Goal: Task Accomplishment & Management: Manage account settings

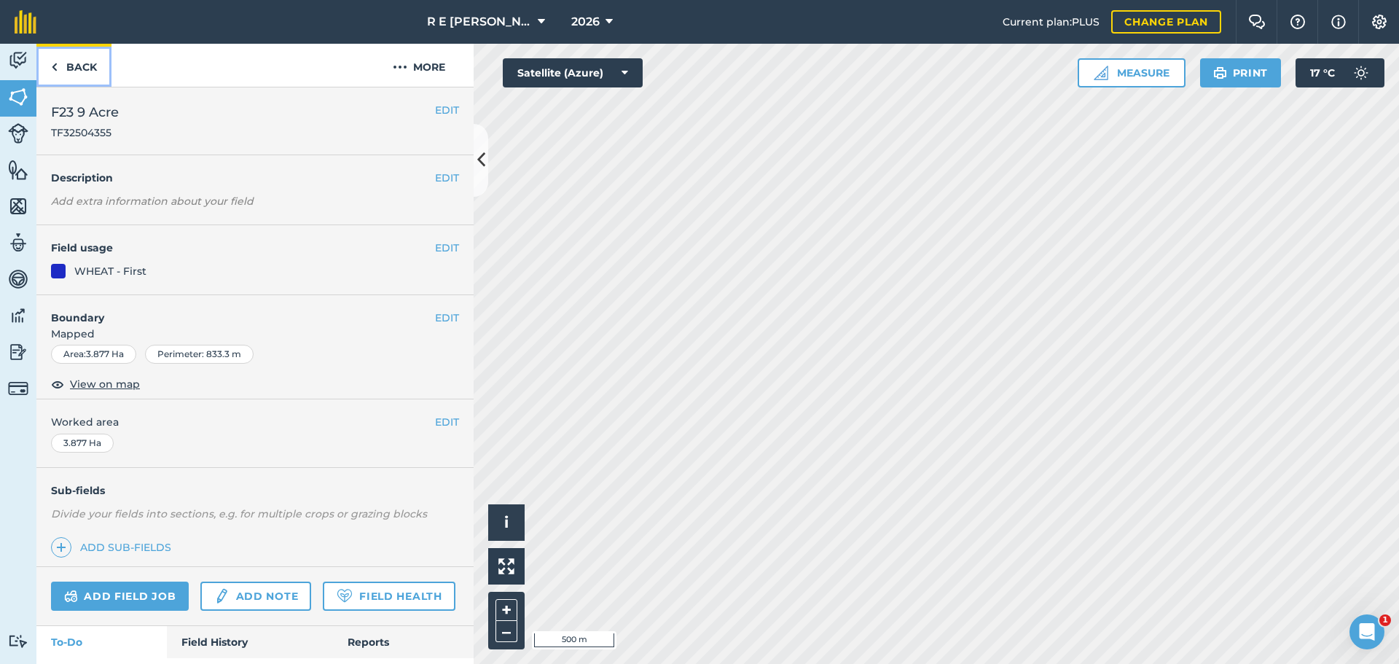
click at [83, 64] on link "Back" at bounding box center [73, 65] width 75 height 43
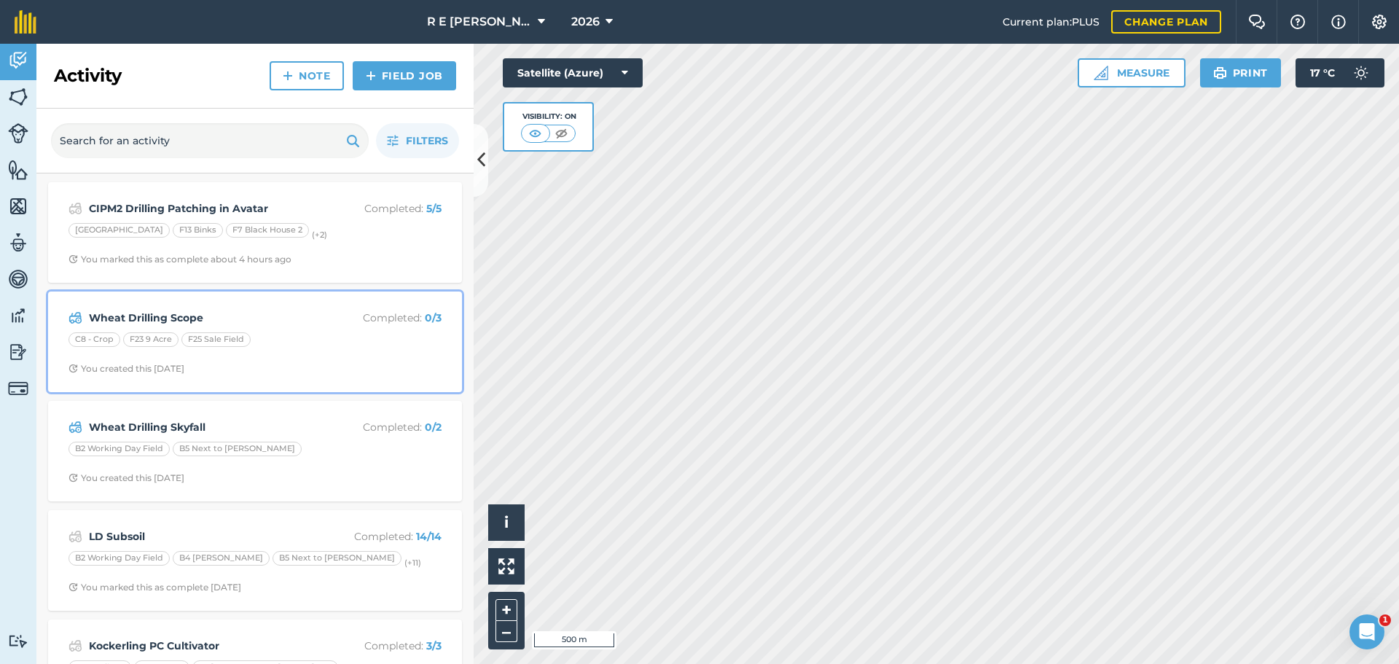
click at [313, 352] on div "Wheat Drilling Scope Completed : 0 / 3 C8 - Crop F23 9 Acre F25 Sale Field You …" at bounding box center [255, 341] width 396 height 83
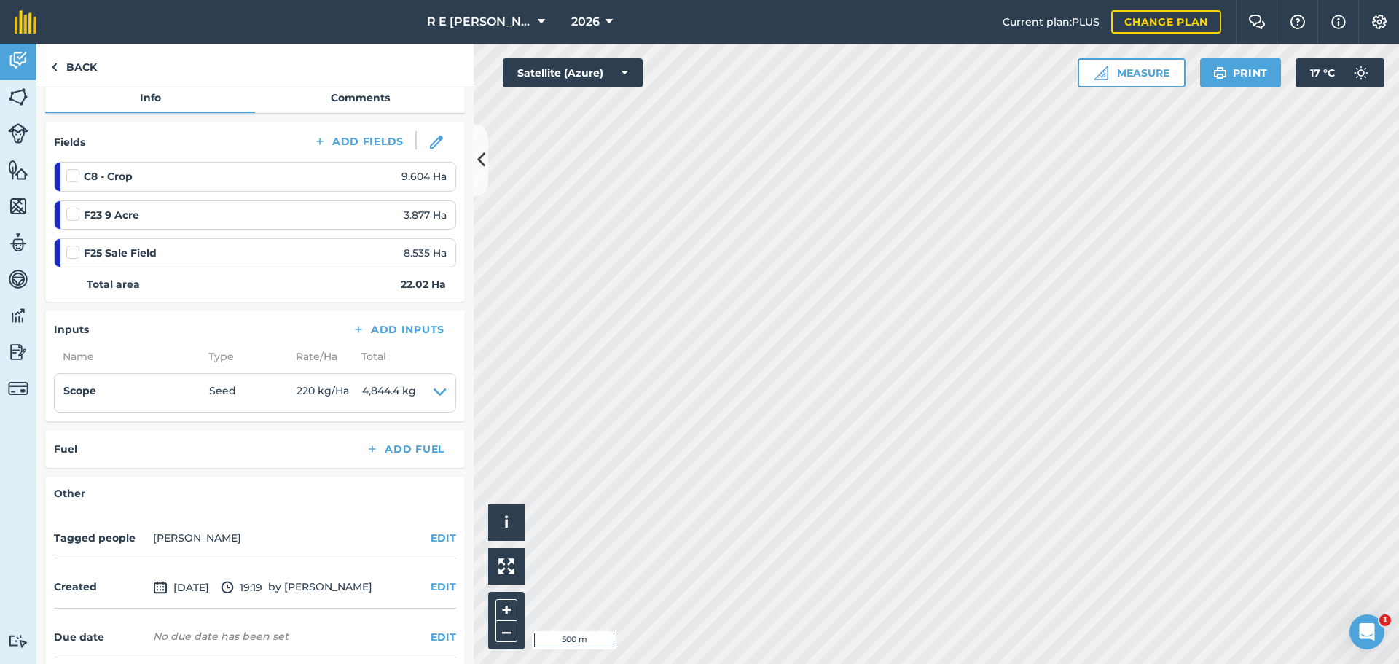
scroll to position [219, 0]
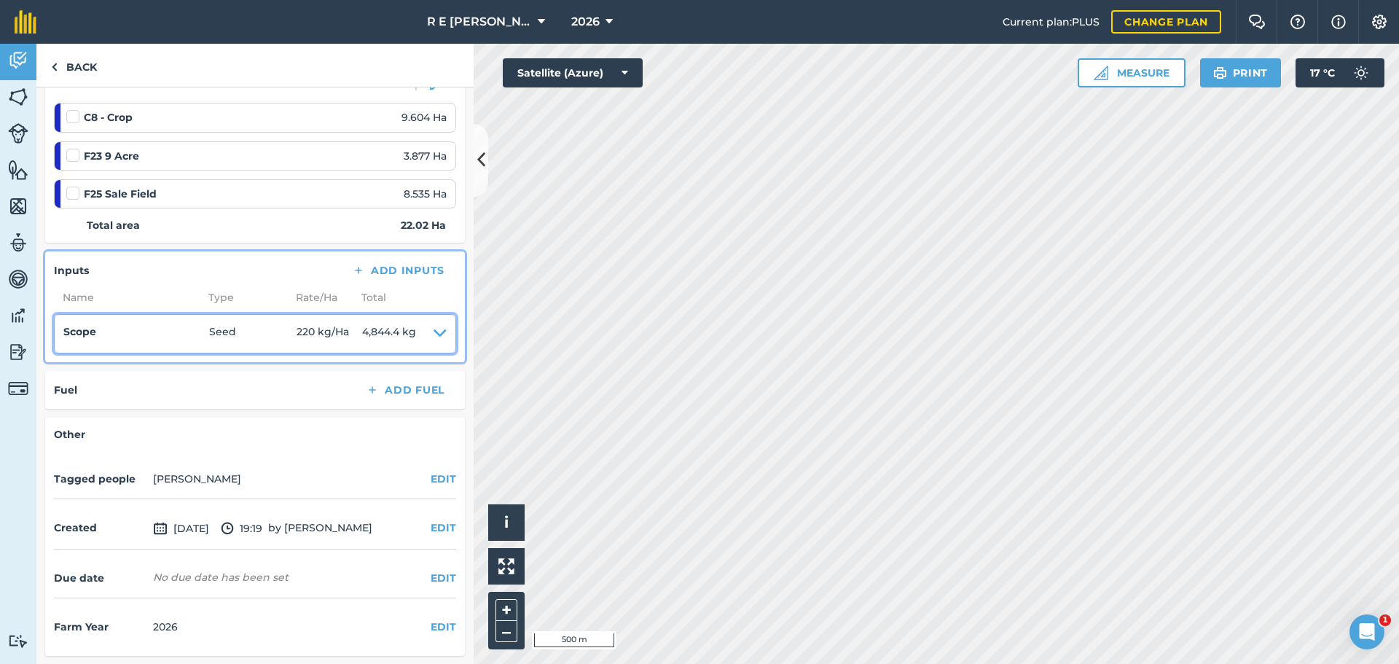
click at [434, 330] on icon at bounding box center [440, 334] width 13 height 20
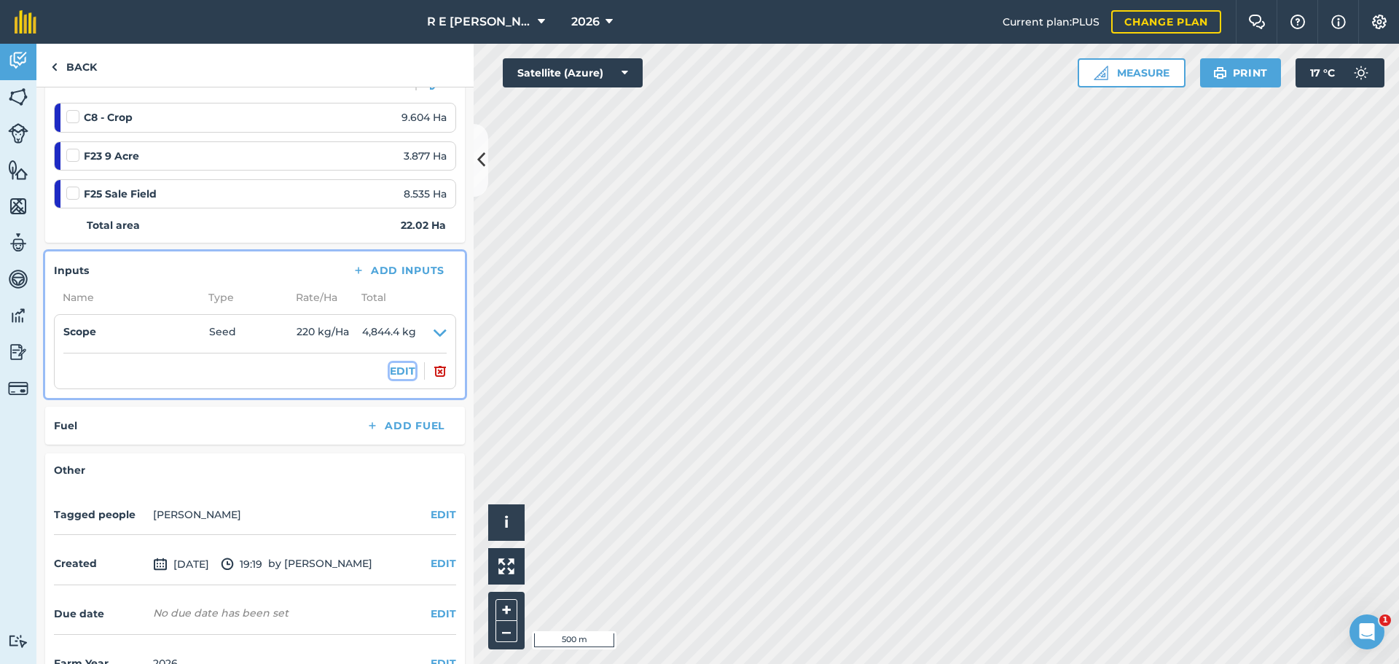
click at [401, 370] on button "EDIT" at bounding box center [403, 371] width 26 height 16
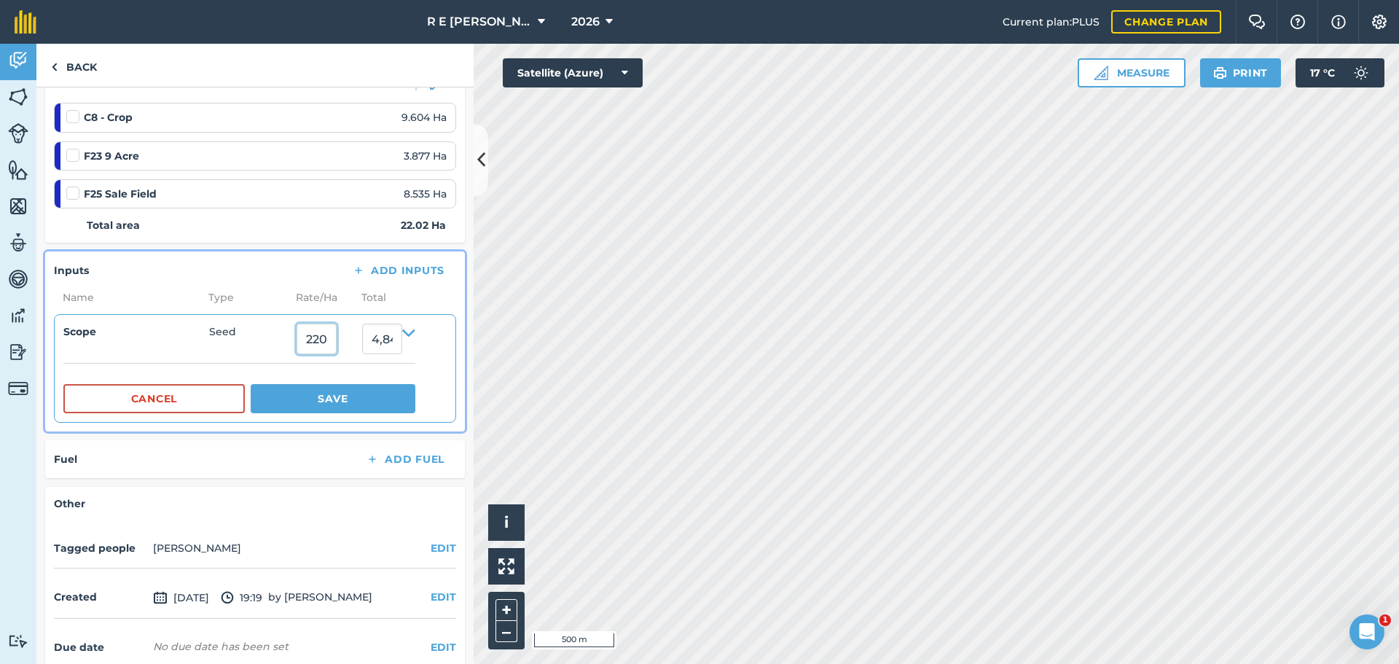
drag, startPoint x: 326, startPoint y: 346, endPoint x: 306, endPoint y: 345, distance: 19.7
click at [306, 345] on input "220" at bounding box center [317, 339] width 40 height 31
type input "180"
type input "3,963.6"
click at [332, 395] on button "Save" at bounding box center [333, 398] width 165 height 29
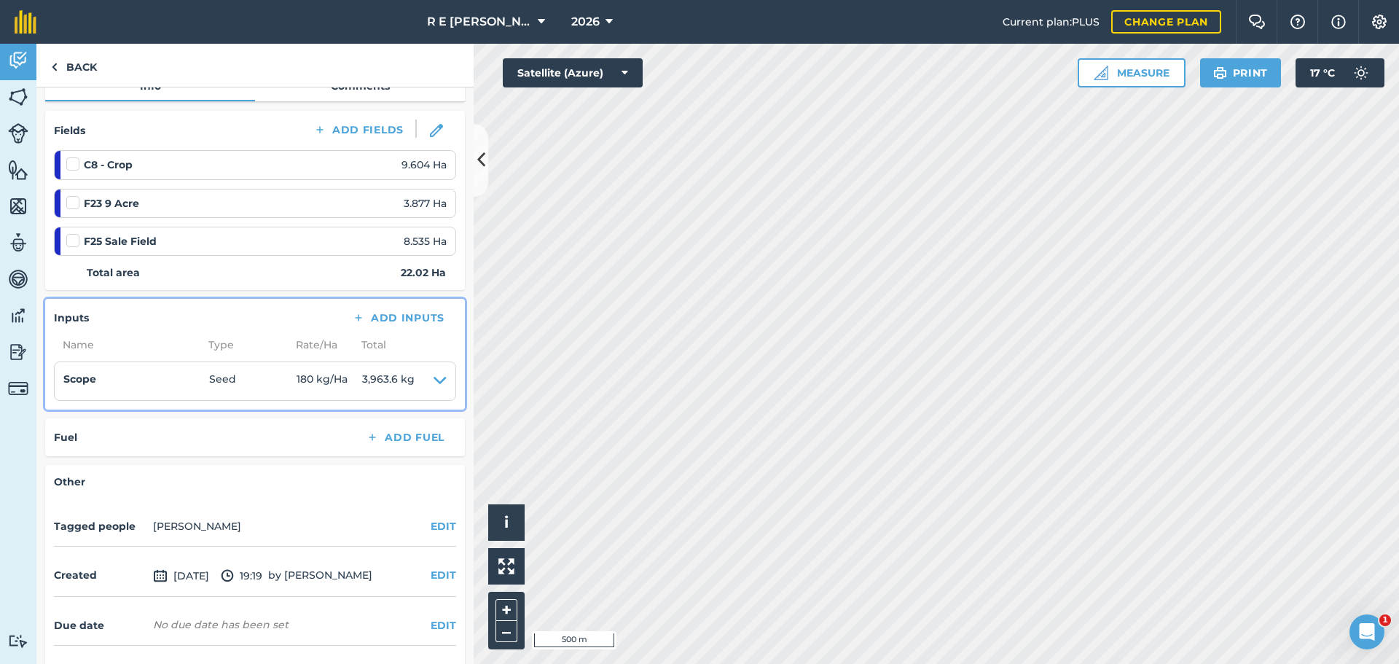
scroll to position [146, 0]
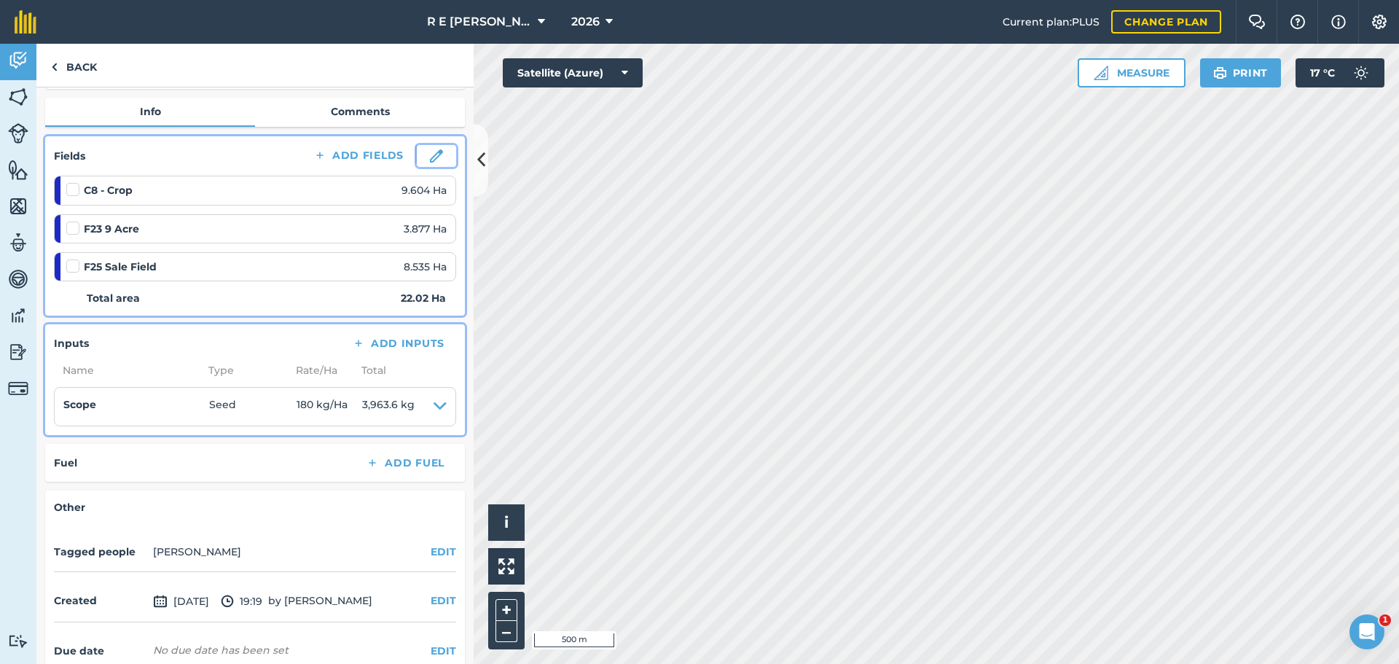
click at [430, 155] on img at bounding box center [436, 155] width 13 height 13
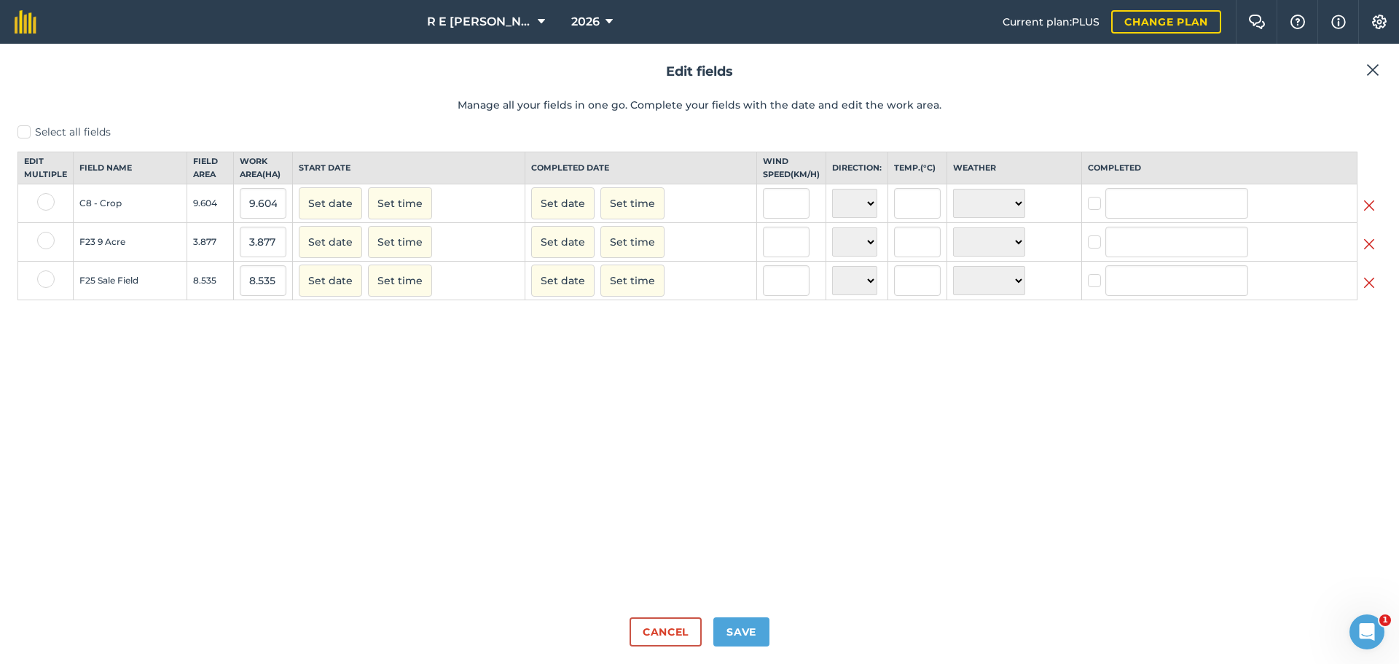
click at [1371, 214] on img at bounding box center [1370, 205] width 12 height 17
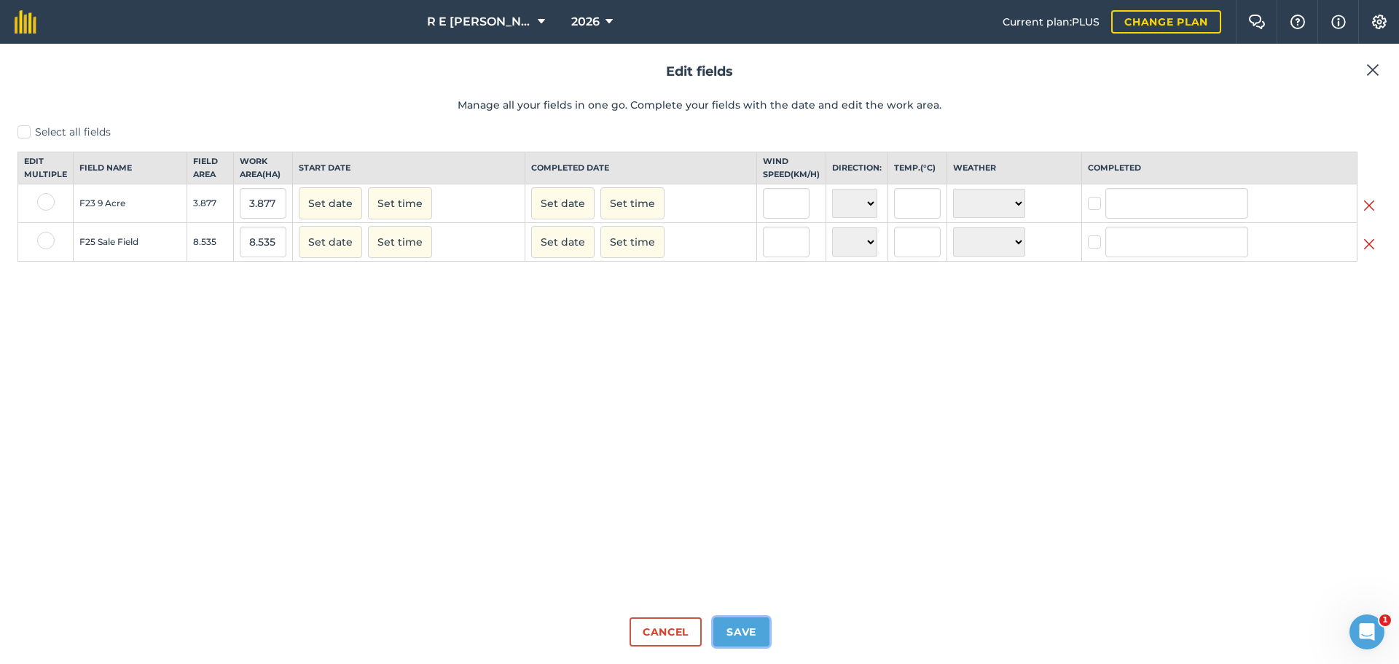
click at [737, 641] on button "Save" at bounding box center [741, 631] width 56 height 29
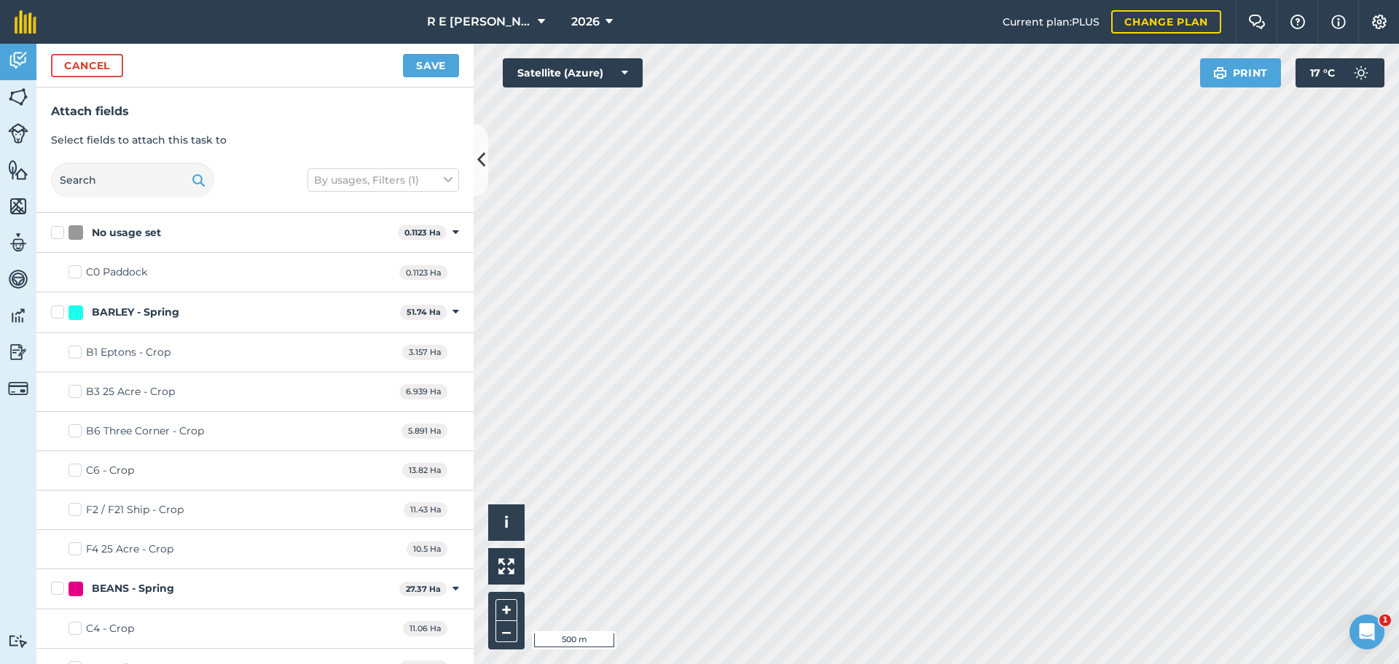
checkbox input "true"
click at [439, 72] on button "Save" at bounding box center [431, 65] width 56 height 23
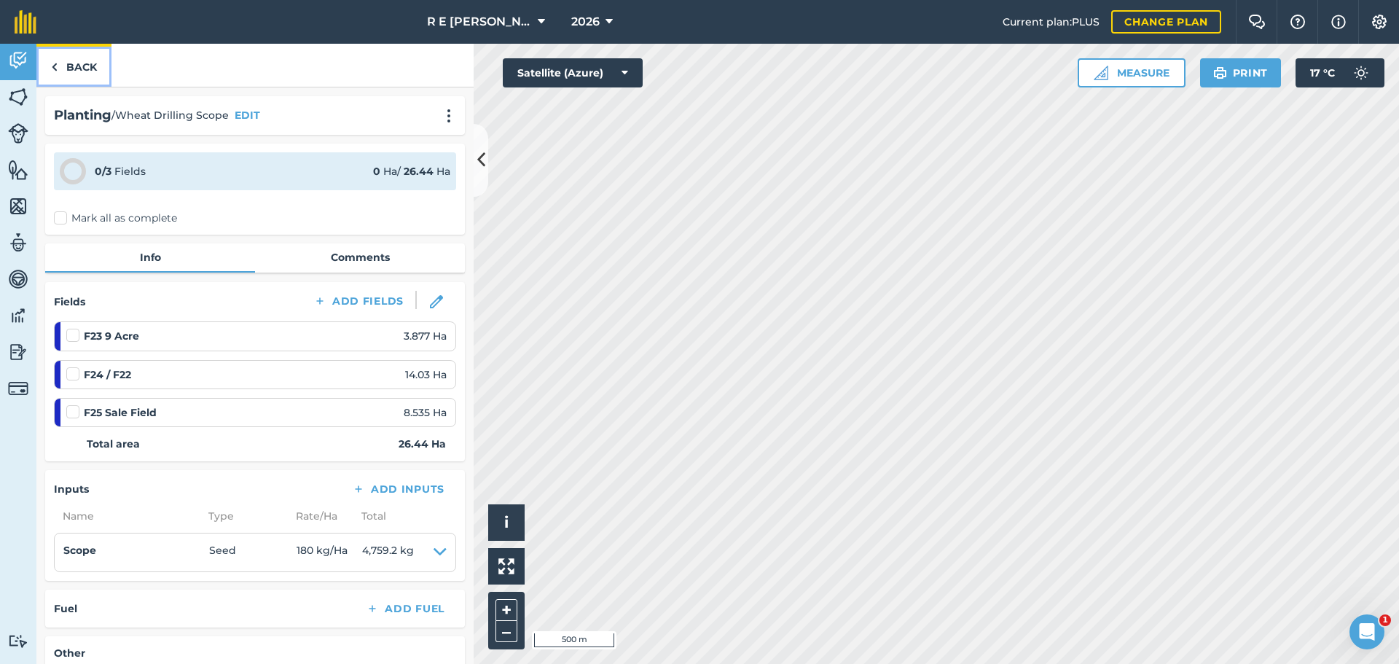
click at [74, 58] on link "Back" at bounding box center [73, 65] width 75 height 43
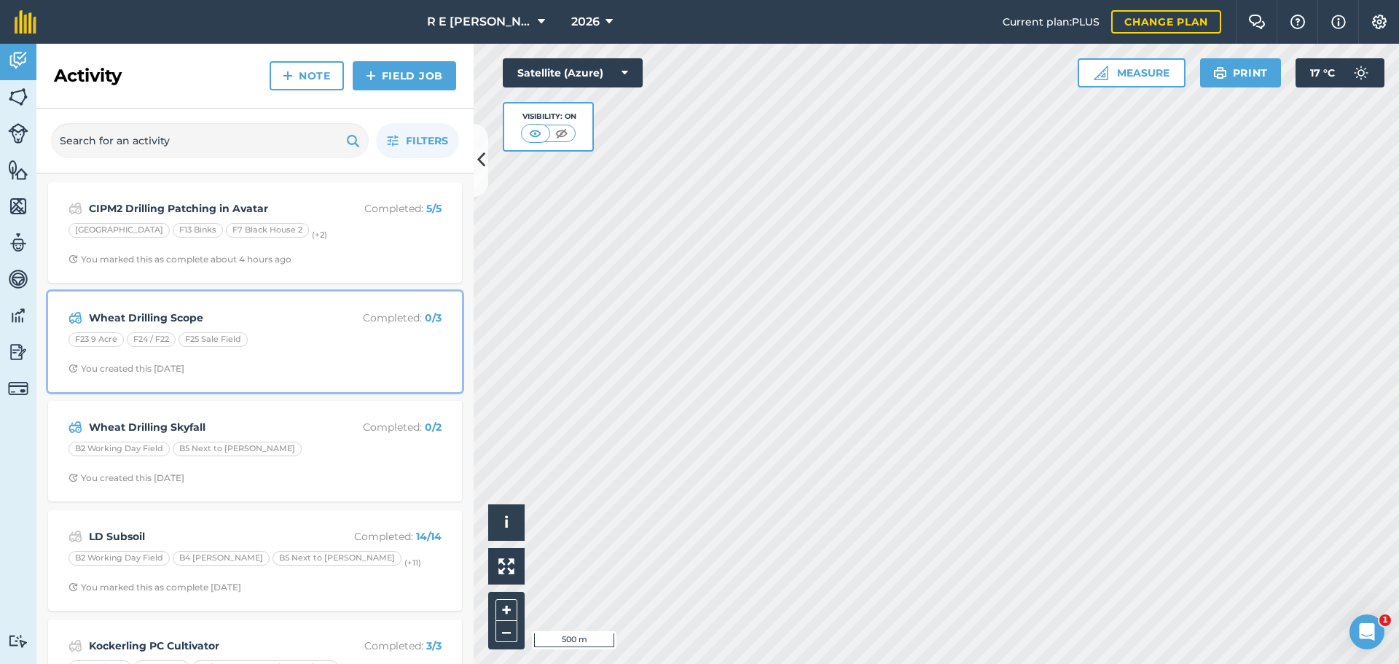
click at [303, 351] on div "Wheat Drilling Scope Completed : 0 / 3 F23 9 Acre F24 / F22 F25 Sale Field You …" at bounding box center [255, 341] width 396 height 83
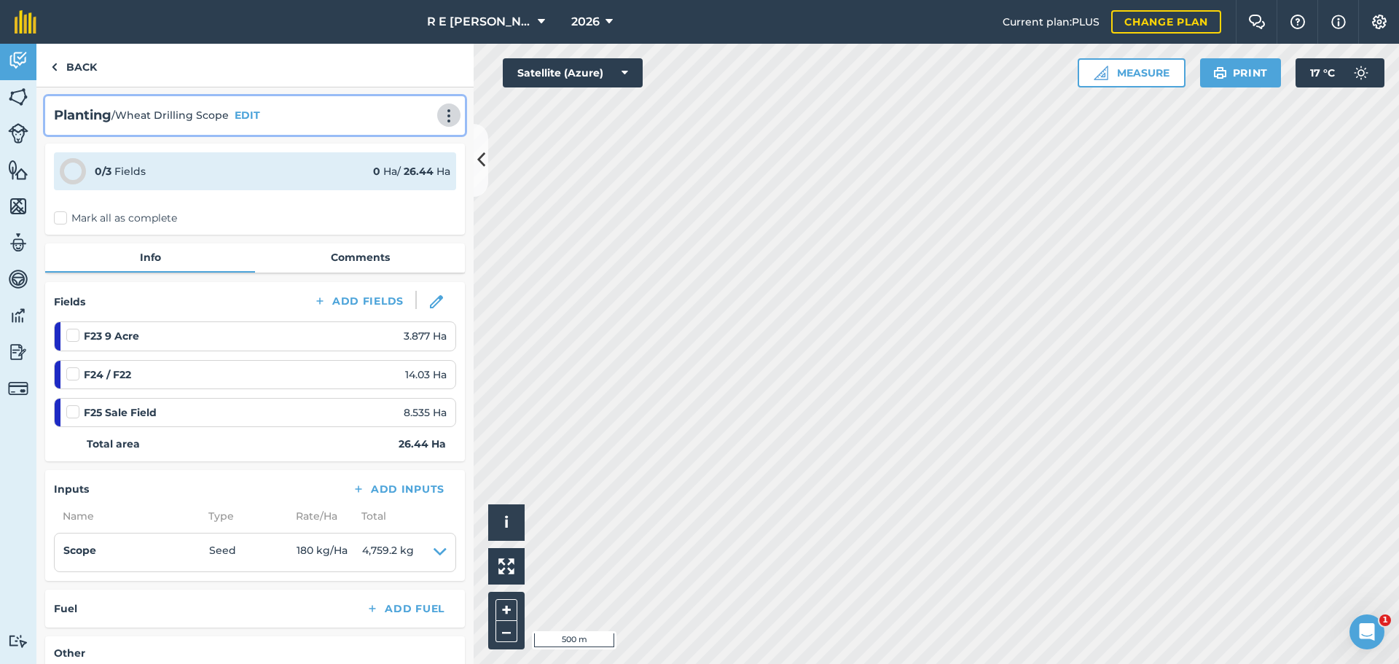
click at [440, 117] on img at bounding box center [448, 116] width 17 height 15
click at [410, 147] on link "Print" at bounding box center [418, 147] width 93 height 29
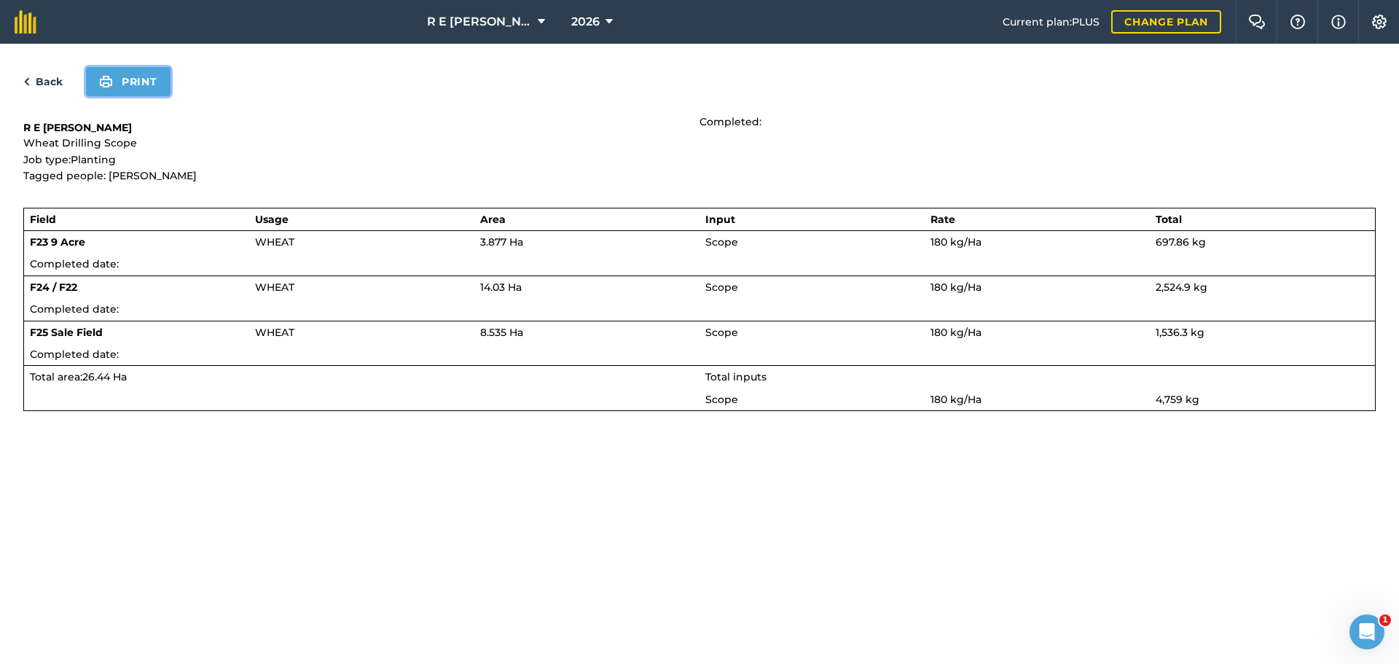
click at [137, 91] on button "Print" at bounding box center [128, 81] width 85 height 29
click at [42, 82] on link "Back" at bounding box center [42, 81] width 39 height 17
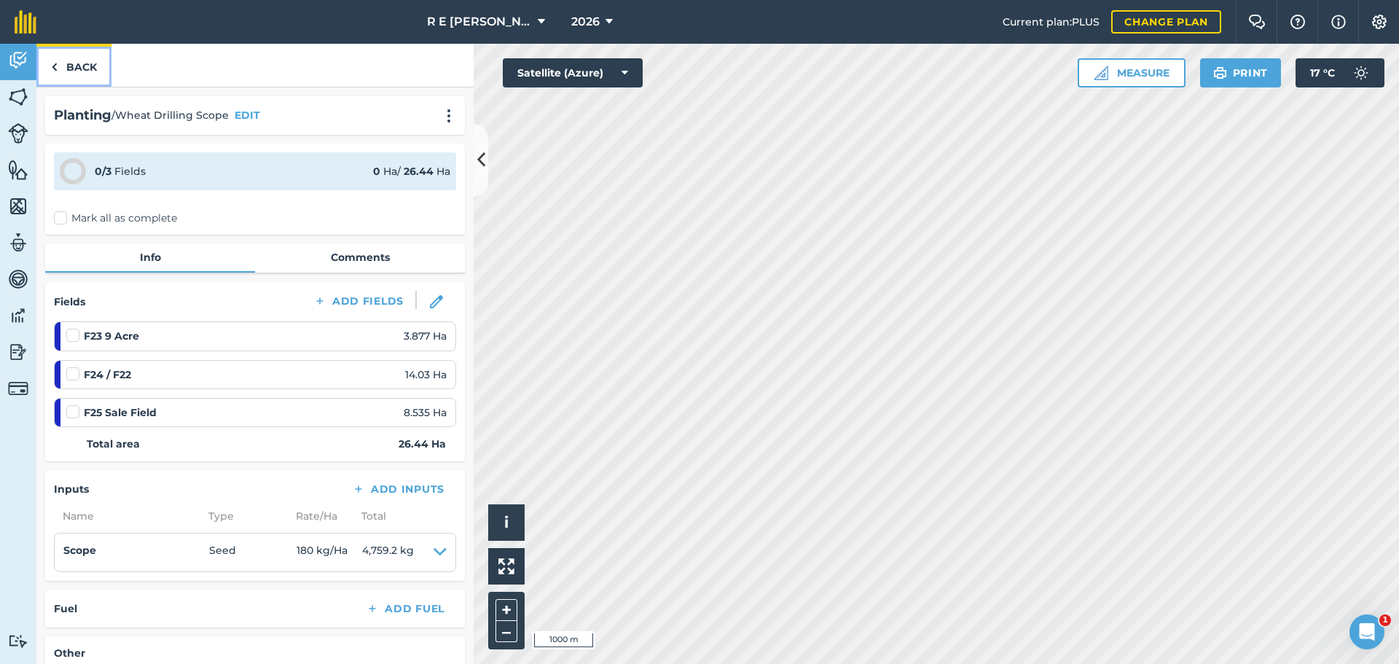
click at [79, 74] on link "Back" at bounding box center [73, 65] width 75 height 43
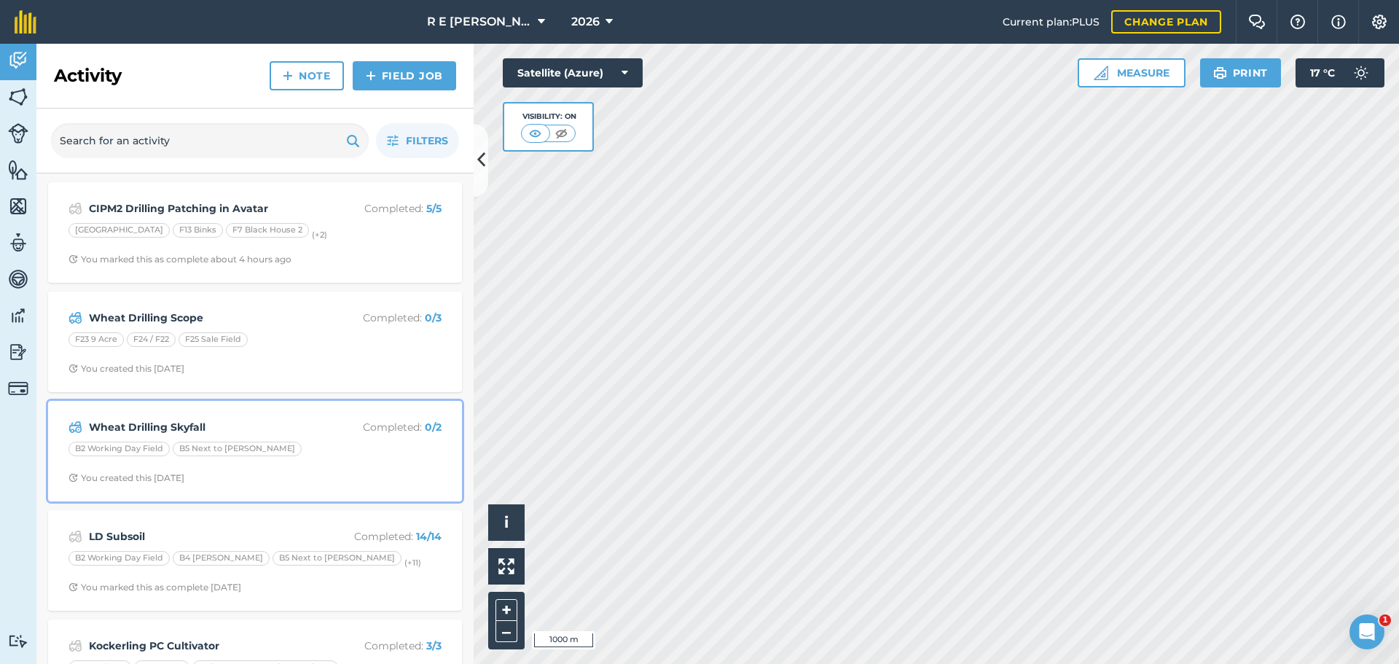
click at [275, 429] on strong "Wheat Drilling Skyfall" at bounding box center [204, 427] width 231 height 16
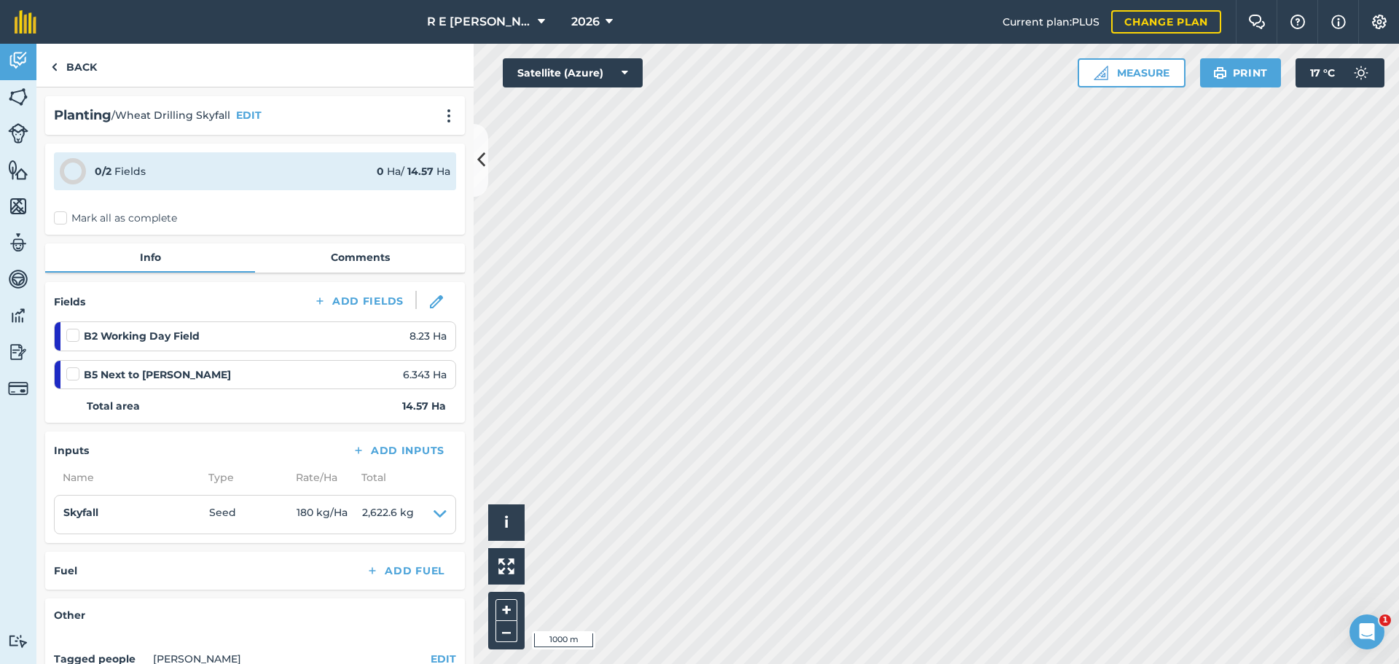
click at [428, 119] on div "Planting / Wheat Drilling Skyfall EDIT" at bounding box center [255, 115] width 402 height 21
click at [440, 118] on img at bounding box center [448, 116] width 17 height 15
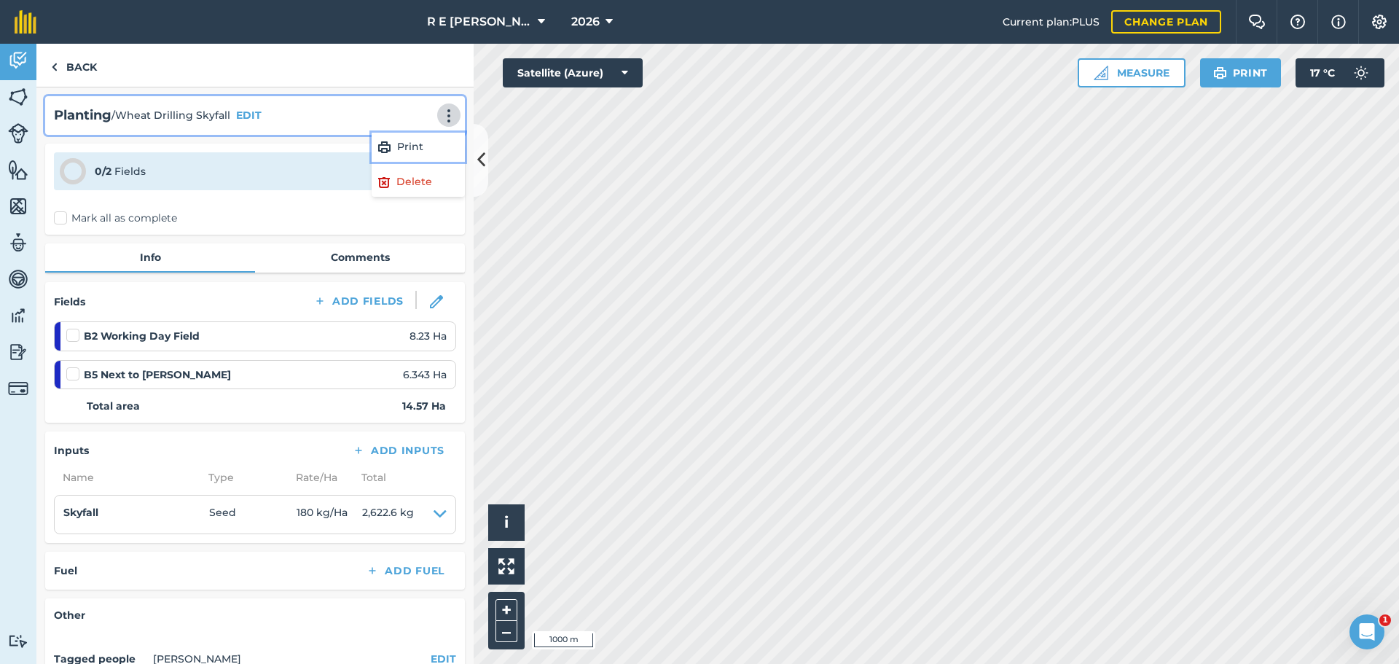
click at [378, 151] on img at bounding box center [385, 146] width 14 height 17
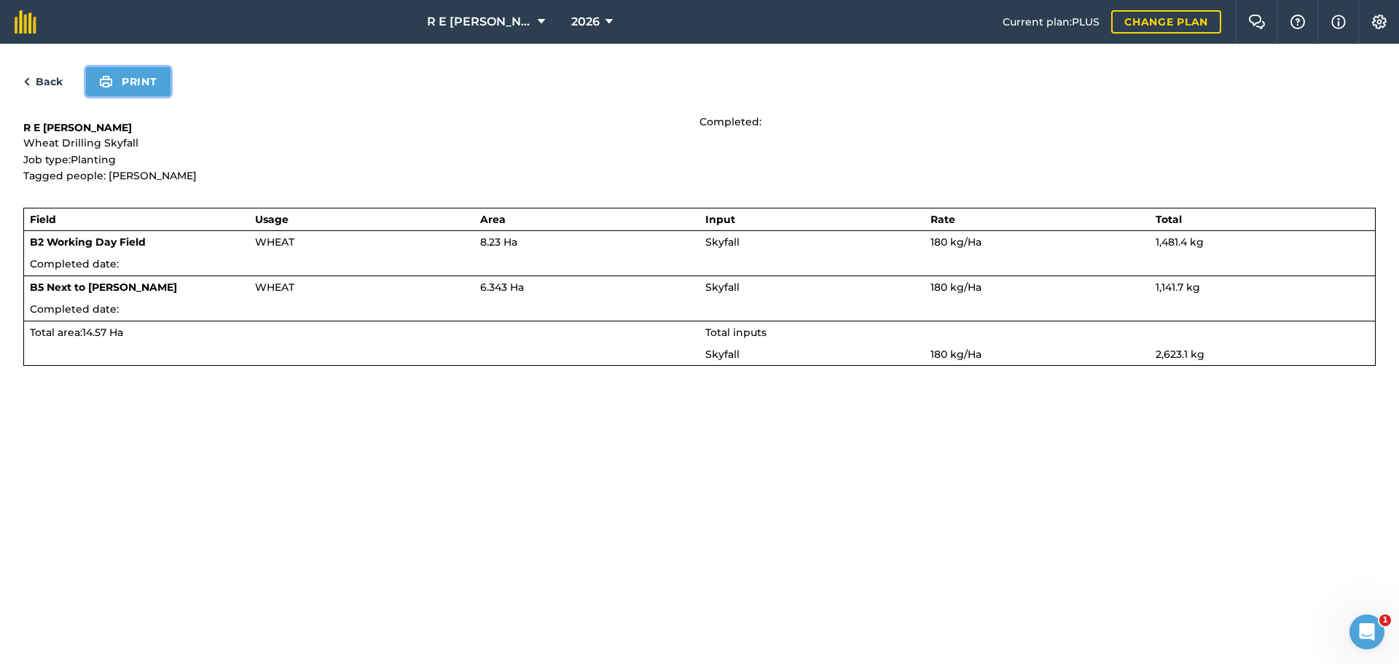
click at [120, 79] on button "Print" at bounding box center [128, 81] width 85 height 29
